Goal: Information Seeking & Learning: Learn about a topic

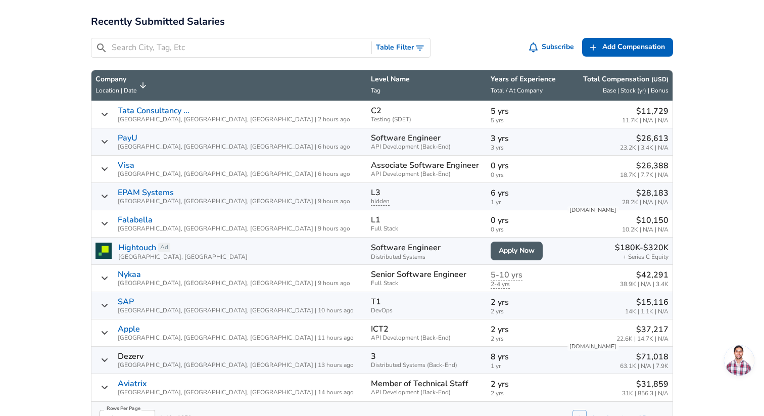
scroll to position [513, 0]
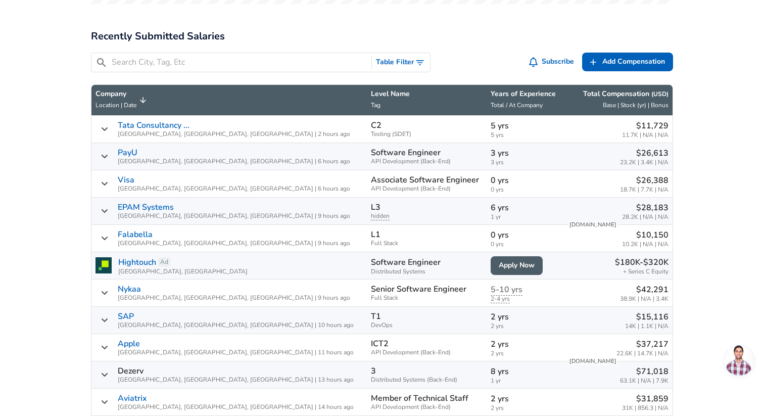
click at [390, 53] on button "Table Filter" at bounding box center [401, 62] width 58 height 19
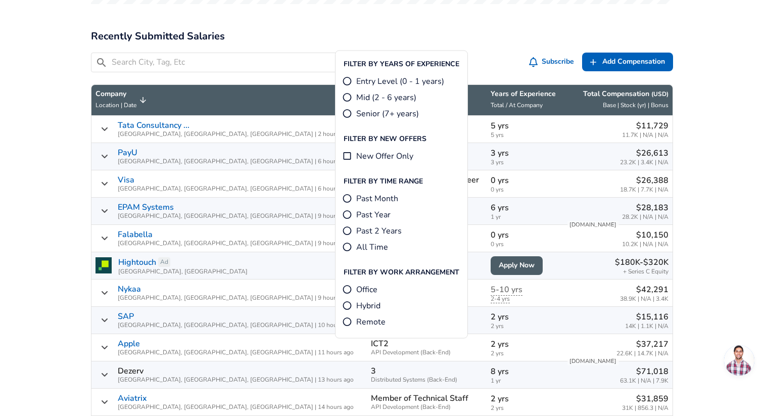
click at [347, 95] on input "Mid (2 - 6 years)" at bounding box center [347, 97] width 10 height 10
radio input "true"
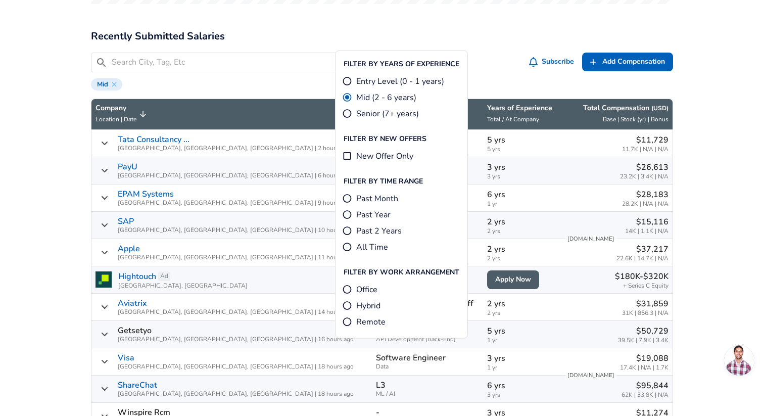
click at [468, 44] on div "​ Table Filter Subscribe Add Add Comp Add Compensation Mid" at bounding box center [378, 67] width 590 height 46
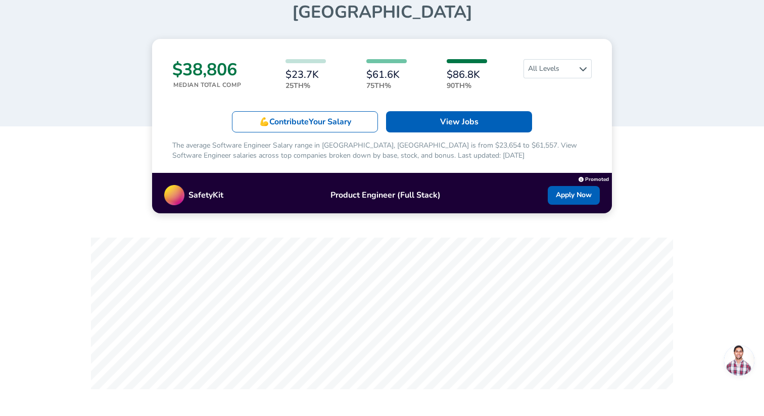
scroll to position [120, 0]
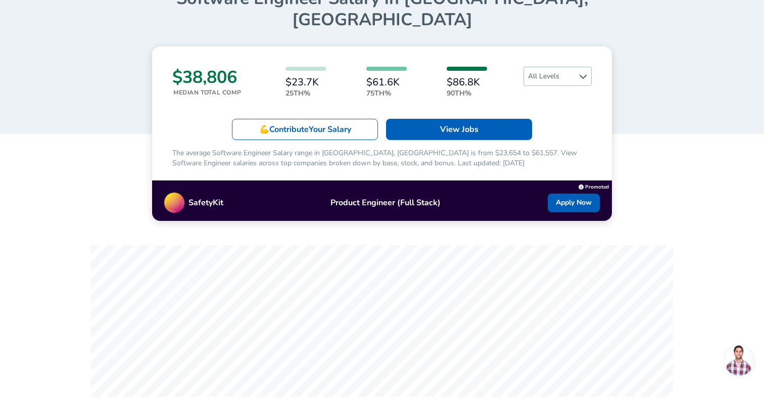
click at [555, 67] on span "All Levels" at bounding box center [557, 76] width 67 height 18
click at [387, 82] on div "$38,806 Median Total Comp $23.7K 25th% $61.6K 75th% $86.8K 90th% All Levels 💪 C…" at bounding box center [382, 134] width 460 height 174
drag, startPoint x: 396, startPoint y: 77, endPoint x: 355, endPoint y: 61, distance: 44.3
click at [354, 67] on div "$23.7K 25th% $61.6K 75th% $86.8K 90th%" at bounding box center [386, 83] width 266 height 32
click at [355, 67] on div "$23.7K 25th% $61.6K 75th% $86.8K 90th%" at bounding box center [386, 83] width 266 height 32
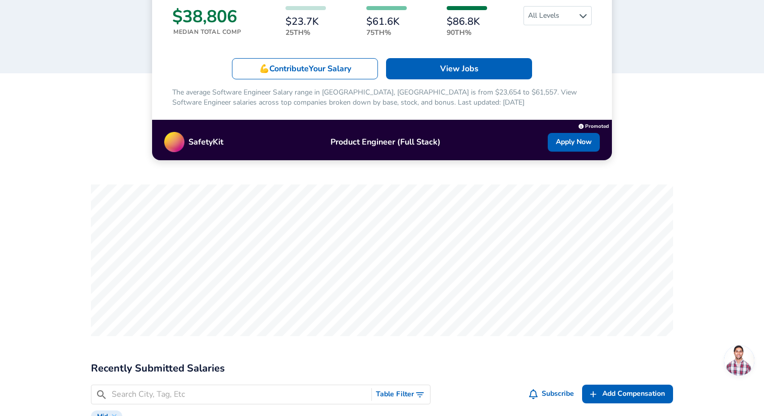
scroll to position [0, 0]
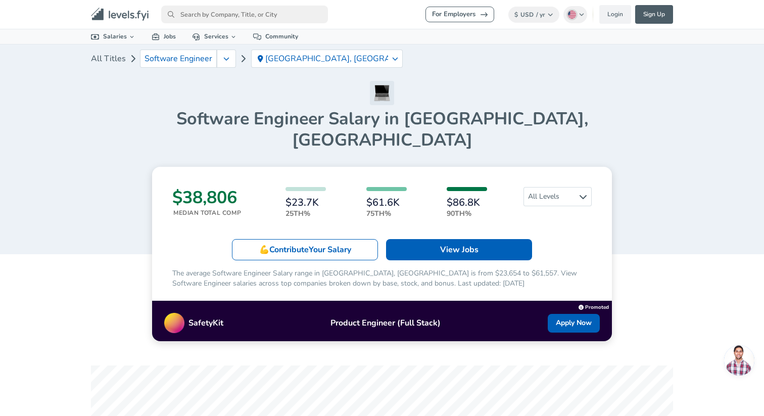
click at [105, 8] on icon "Levels FYI Logo" at bounding box center [120, 15] width 58 height 14
